Goal: Feedback & Contribution: Submit feedback/report problem

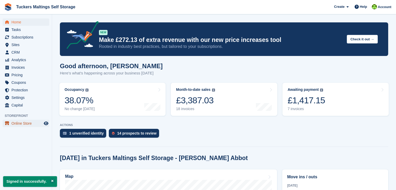
drag, startPoint x: 0, startPoint y: 0, endPoint x: 23, endPoint y: 123, distance: 124.9
click at [17, 123] on span "Online Store" at bounding box center [26, 123] width 31 height 7
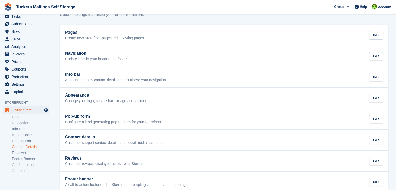
scroll to position [26, 0]
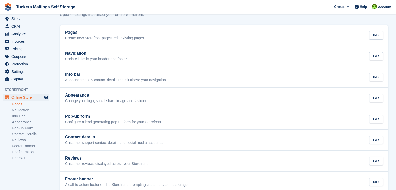
click at [18, 106] on link "Pages" at bounding box center [30, 104] width 37 height 5
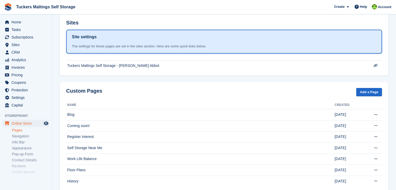
scroll to position [141, 0]
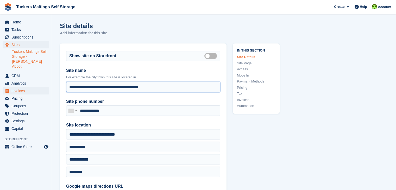
drag, startPoint x: 169, startPoint y: 90, endPoint x: 25, endPoint y: 84, distance: 143.9
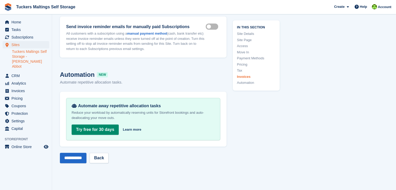
scroll to position [2345, 0]
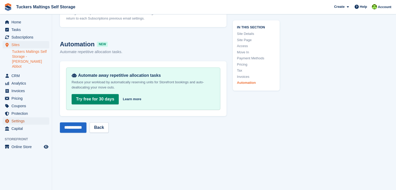
click at [18, 118] on span "Settings" at bounding box center [26, 121] width 31 height 7
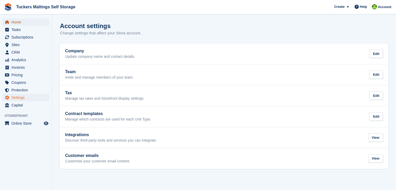
click at [20, 24] on span "Home" at bounding box center [26, 21] width 31 height 7
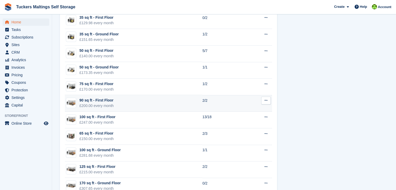
scroll to position [391, 0]
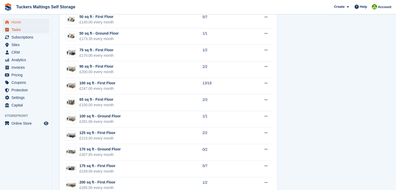
click at [22, 30] on span "Tasks" at bounding box center [26, 29] width 31 height 7
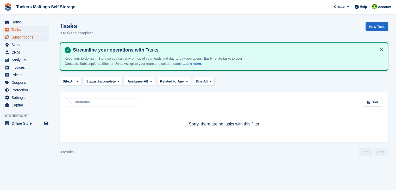
click at [29, 39] on span "Subscriptions" at bounding box center [26, 37] width 31 height 7
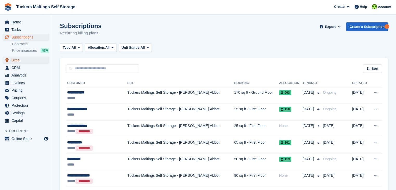
click at [19, 61] on span "Sites" at bounding box center [26, 60] width 31 height 7
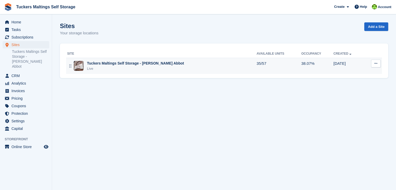
click at [125, 64] on div "Tuckers Maltings Self Storage - [PERSON_NAME] Abbot" at bounding box center [135, 63] width 97 height 5
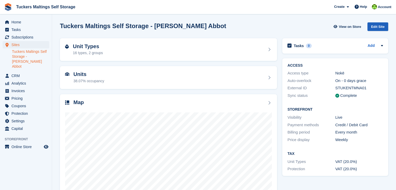
click at [379, 26] on div "Edit Site" at bounding box center [378, 26] width 21 height 9
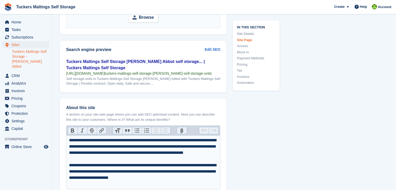
scroll to position [703, 0]
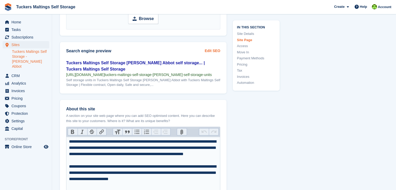
click at [212, 51] on link "Edit SEO" at bounding box center [213, 50] width 16 height 5
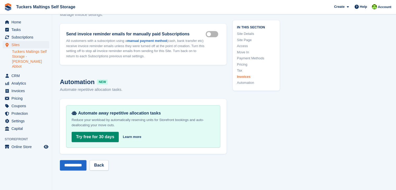
scroll to position [2475, 0]
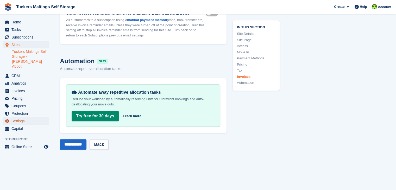
click at [25, 118] on span "Settings" at bounding box center [26, 121] width 31 height 7
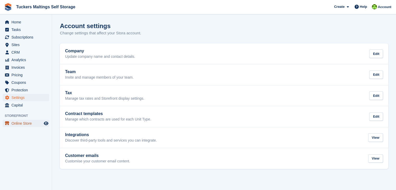
click at [20, 122] on span "Online Store" at bounding box center [26, 123] width 31 height 7
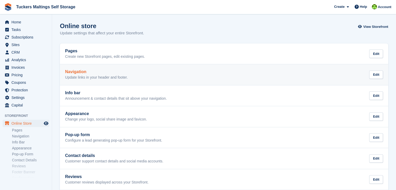
click at [110, 78] on p "Update links in your header and footer." at bounding box center [96, 77] width 63 height 5
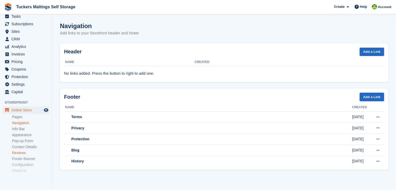
scroll to position [26, 0]
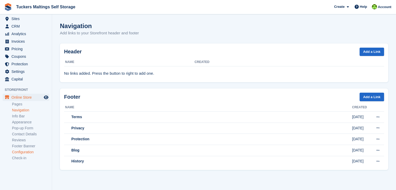
click at [25, 151] on link "Configuration" at bounding box center [30, 152] width 37 height 5
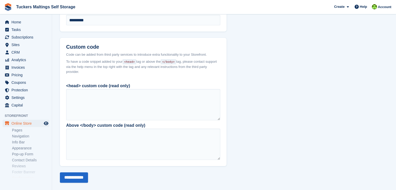
scroll to position [383, 0]
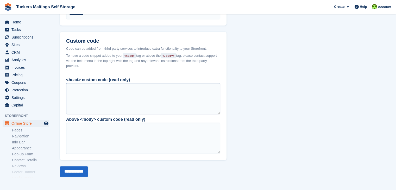
click at [95, 93] on div at bounding box center [143, 98] width 154 height 31
click at [90, 86] on div at bounding box center [143, 98] width 154 height 31
click at [84, 90] on div at bounding box center [143, 98] width 154 height 31
click at [134, 93] on div at bounding box center [143, 98] width 154 height 31
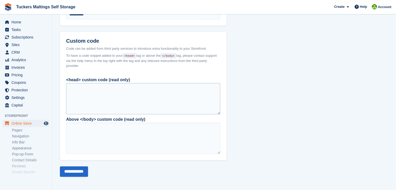
click at [134, 93] on div at bounding box center [143, 98] width 154 height 31
click at [133, 90] on div at bounding box center [143, 98] width 154 height 31
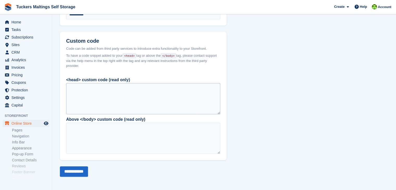
click at [133, 90] on div at bounding box center [143, 98] width 154 height 31
click at [364, 8] on span "Help" at bounding box center [363, 6] width 7 height 5
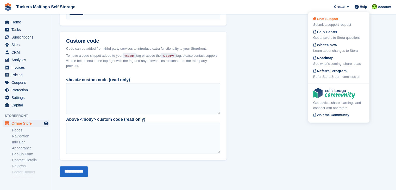
click at [341, 23] on div "Submit a support request" at bounding box center [338, 24] width 51 height 5
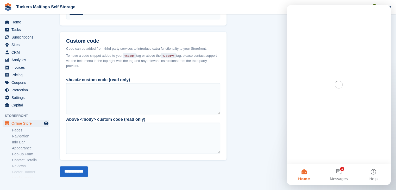
scroll to position [0, 0]
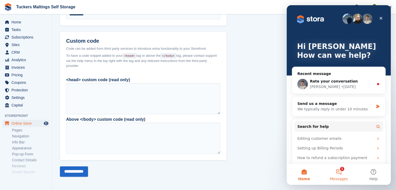
click at [342, 175] on button "1 Messages" at bounding box center [339, 174] width 35 height 21
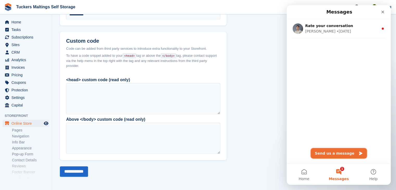
click at [338, 154] on button "Send us a message" at bounding box center [339, 153] width 56 height 10
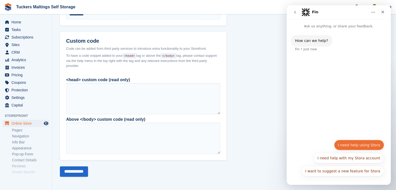
click at [360, 146] on button "I need help using Stora" at bounding box center [359, 145] width 50 height 10
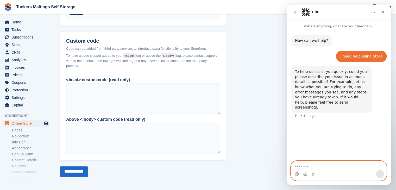
click at [321, 167] on textarea "Message…" at bounding box center [338, 165] width 95 height 9
type textarea "**********"
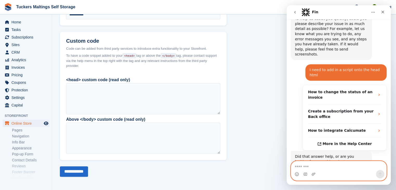
scroll to position [73, 0]
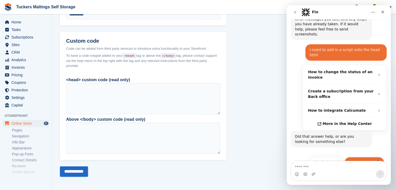
click at [364, 157] on button "Get more help 👤" at bounding box center [365, 162] width 40 height 10
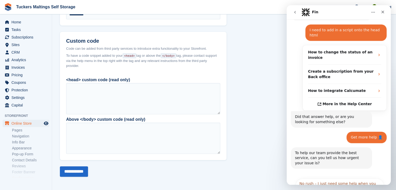
scroll to position [126, 0]
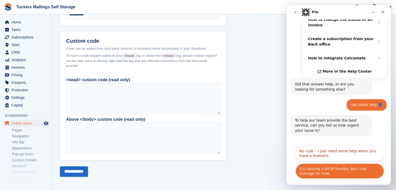
click at [323, 164] on button "It’s causing a bit of trouble, but I can manage for now." at bounding box center [340, 171] width 89 height 15
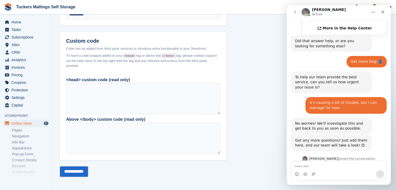
scroll to position [195, 0]
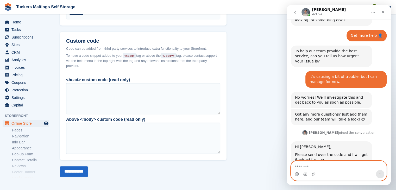
click at [326, 167] on textarea "Message…" at bounding box center [338, 165] width 95 height 9
type textarea "**********"
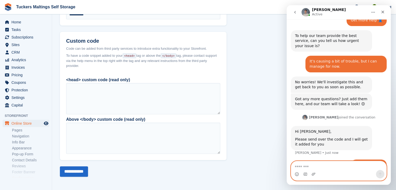
paste textarea "**********"
type textarea "**********"
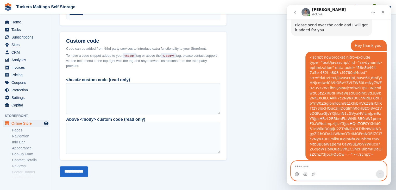
scroll to position [324, 0]
click at [313, 166] on textarea "Message…" at bounding box center [338, 165] width 95 height 9
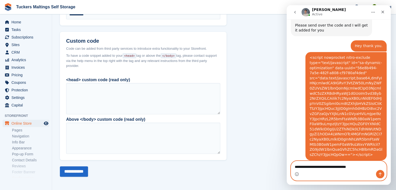
type textarea "**********"
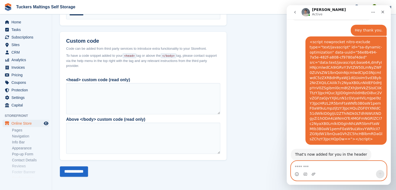
scroll to position [340, 0]
click at [320, 164] on textarea "Message…" at bounding box center [338, 165] width 95 height 9
click at [318, 167] on textarea "Message…" at bounding box center [338, 165] width 95 height 9
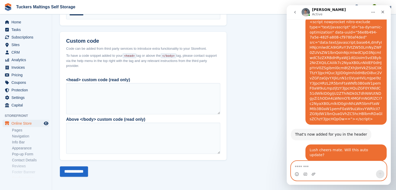
scroll to position [361, 0]
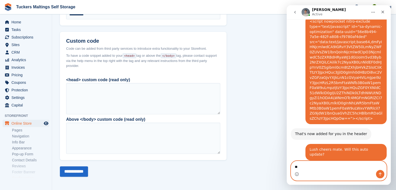
type textarea "*"
type textarea "*********"
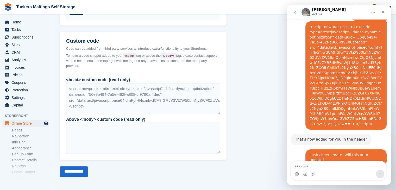
scroll to position [376, 0]
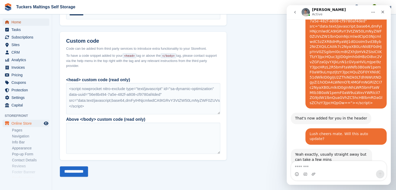
click at [21, 24] on span "Home" at bounding box center [26, 21] width 31 height 7
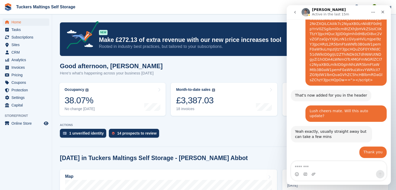
scroll to position [399, 0]
click at [314, 167] on textarea "Message…" at bounding box center [338, 165] width 95 height 9
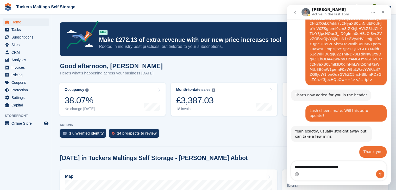
type textarea "**********"
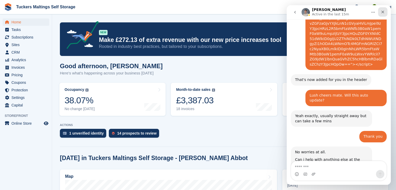
click at [382, 13] on icon "Close" at bounding box center [383, 12] width 4 height 4
